Goal: Information Seeking & Learning: Learn about a topic

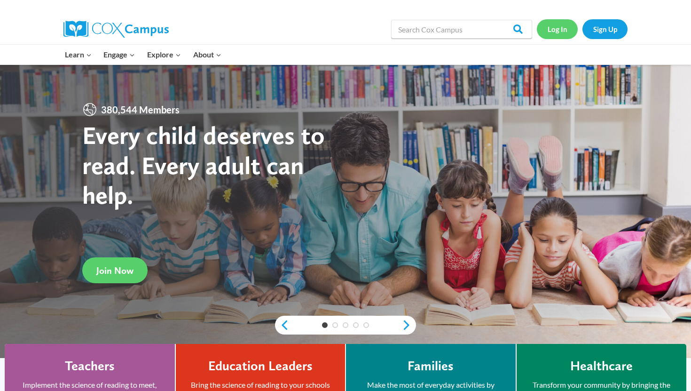
click at [563, 30] on link "Log In" at bounding box center [557, 28] width 41 height 19
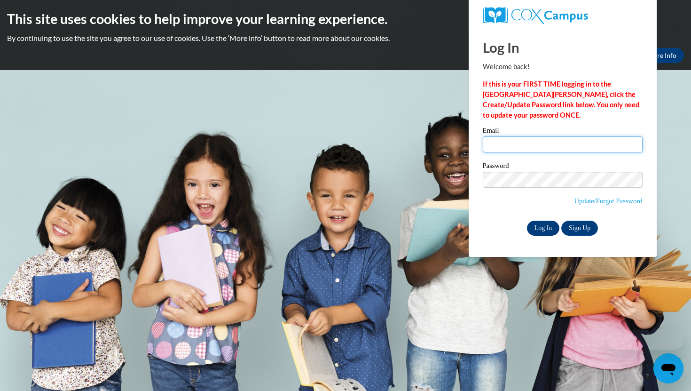
type input "igarreau@waukesha.k12.wi.us"
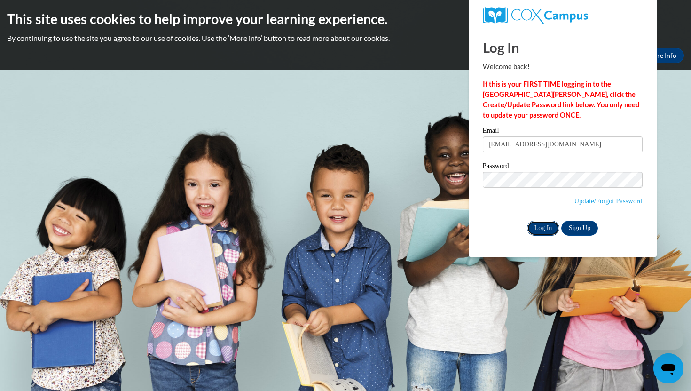
click at [537, 229] on input "Log In" at bounding box center [543, 227] width 33 height 15
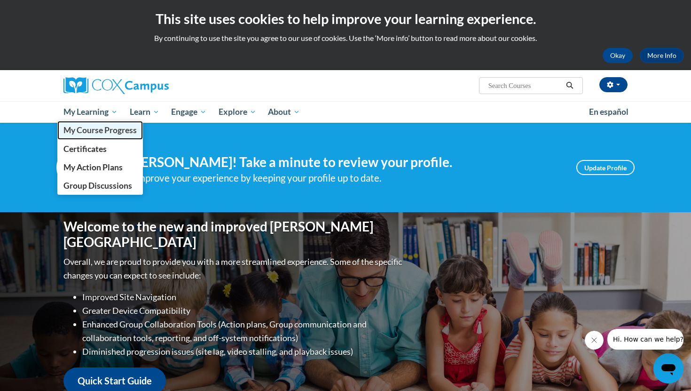
click at [114, 134] on span "My Course Progress" at bounding box center [99, 130] width 73 height 10
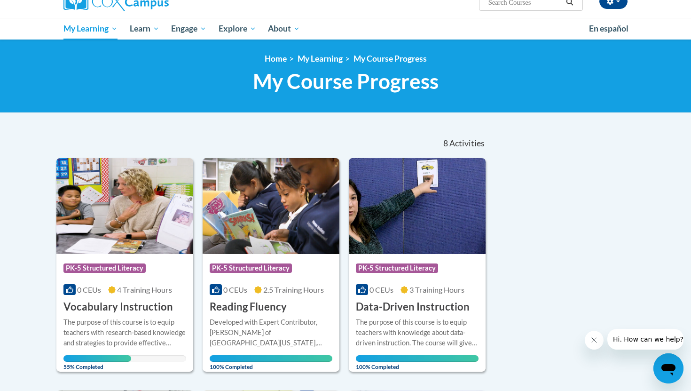
scroll to position [92, 0]
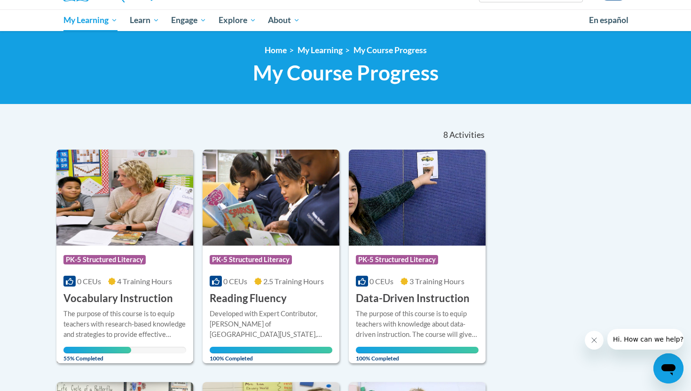
click at [141, 228] on img at bounding box center [124, 197] width 137 height 96
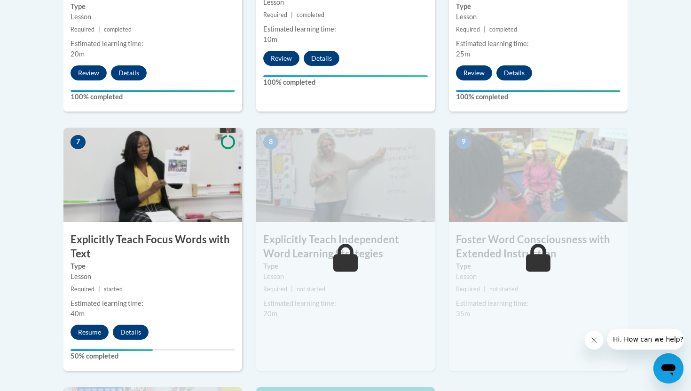
scroll to position [809, 0]
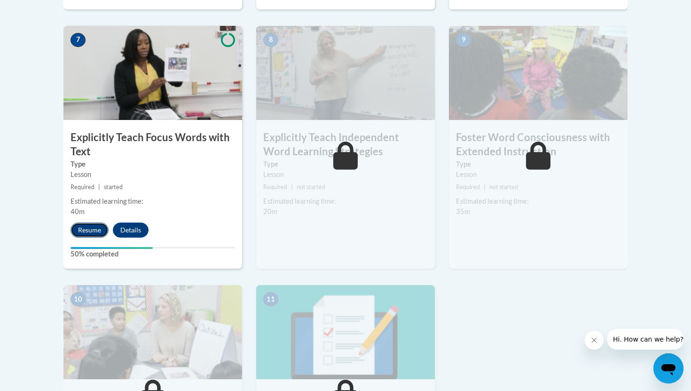
click at [100, 233] on button "Resume" at bounding box center [90, 229] width 38 height 15
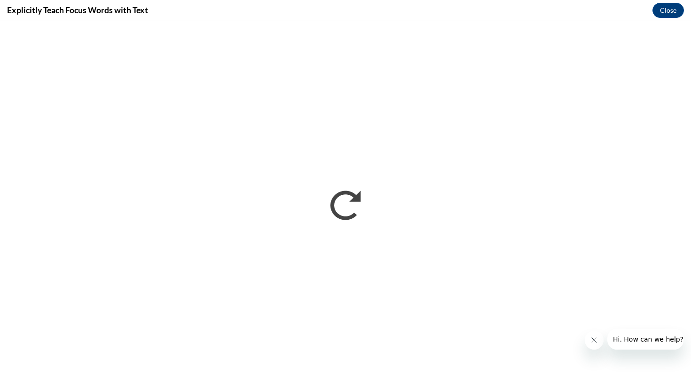
scroll to position [0, 0]
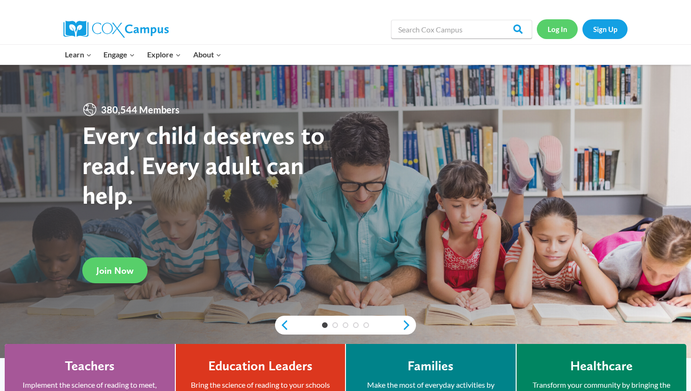
click at [560, 29] on link "Log In" at bounding box center [557, 28] width 41 height 19
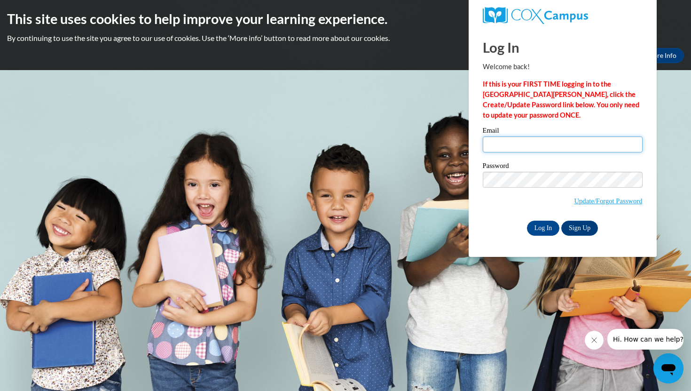
type input "[EMAIL_ADDRESS][DOMAIN_NAME]"
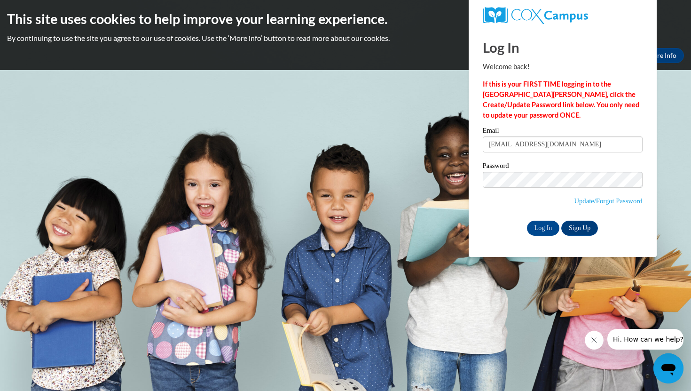
click at [538, 236] on div "Log In Welcome back! If this is your FIRST TIME logging in to the [GEOGRAPHIC_D…" at bounding box center [563, 142] width 202 height 228
click at [538, 226] on input "Log In" at bounding box center [543, 227] width 33 height 15
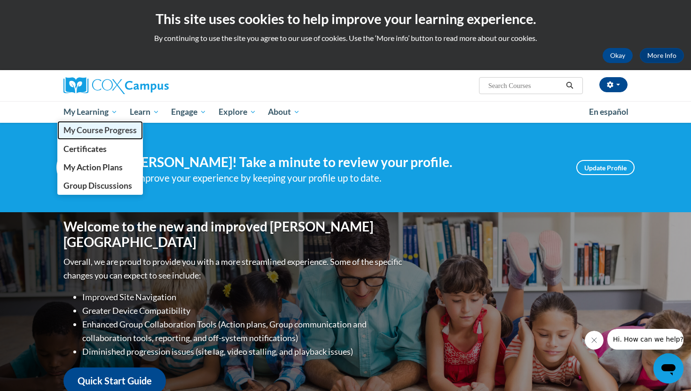
click at [112, 126] on span "My Course Progress" at bounding box center [99, 130] width 73 height 10
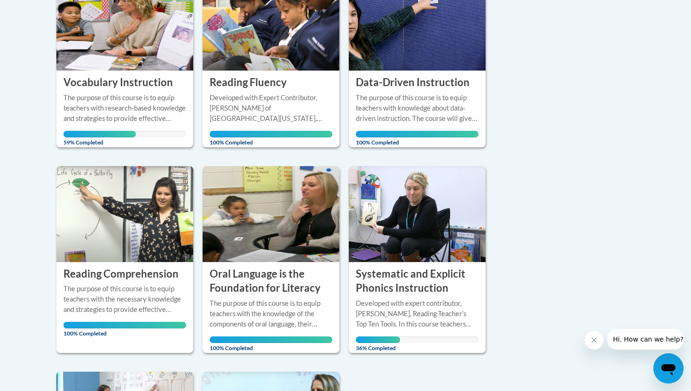
scroll to position [269, 0]
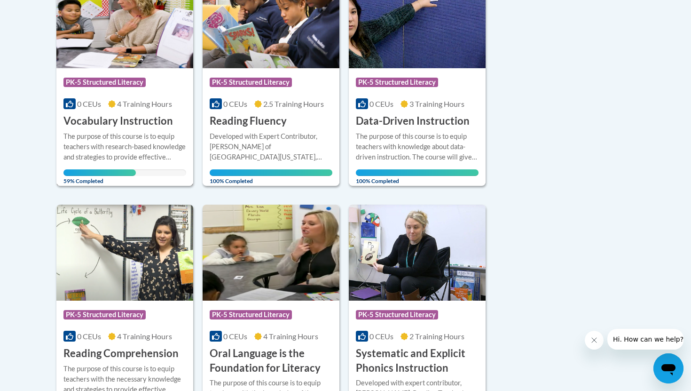
click at [134, 64] on img at bounding box center [124, 20] width 137 height 96
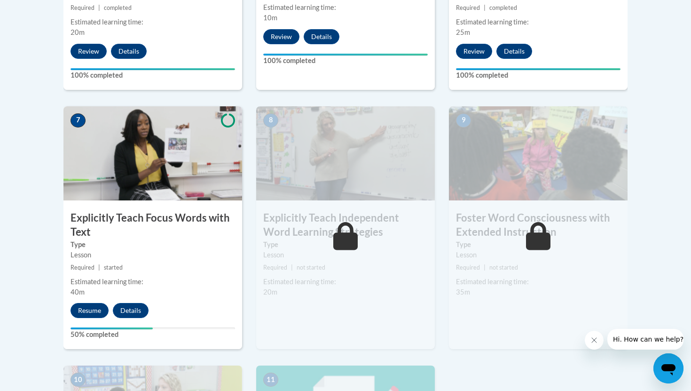
scroll to position [740, 0]
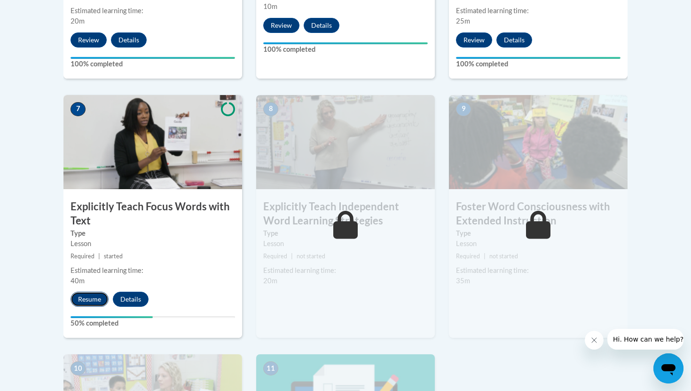
click at [96, 300] on button "Resume" at bounding box center [90, 298] width 38 height 15
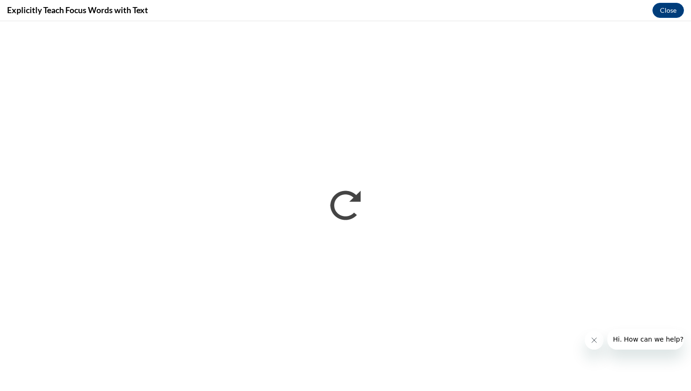
scroll to position [0, 0]
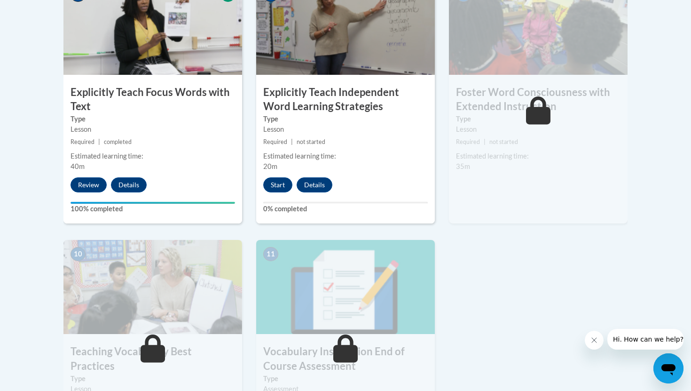
scroll to position [856, 0]
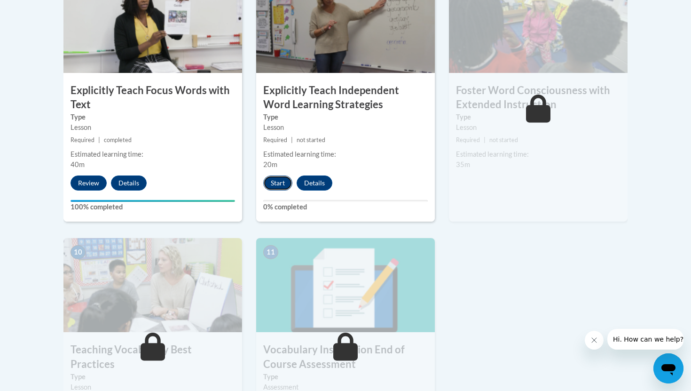
click at [280, 180] on button "Start" at bounding box center [277, 182] width 29 height 15
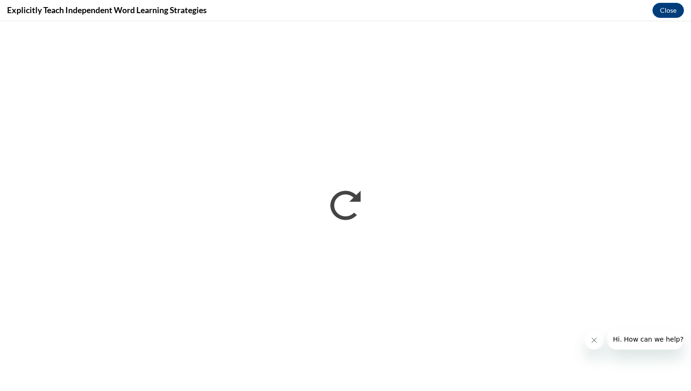
scroll to position [0, 0]
